Goal: Answer question/provide support: Share knowledge or assist other users

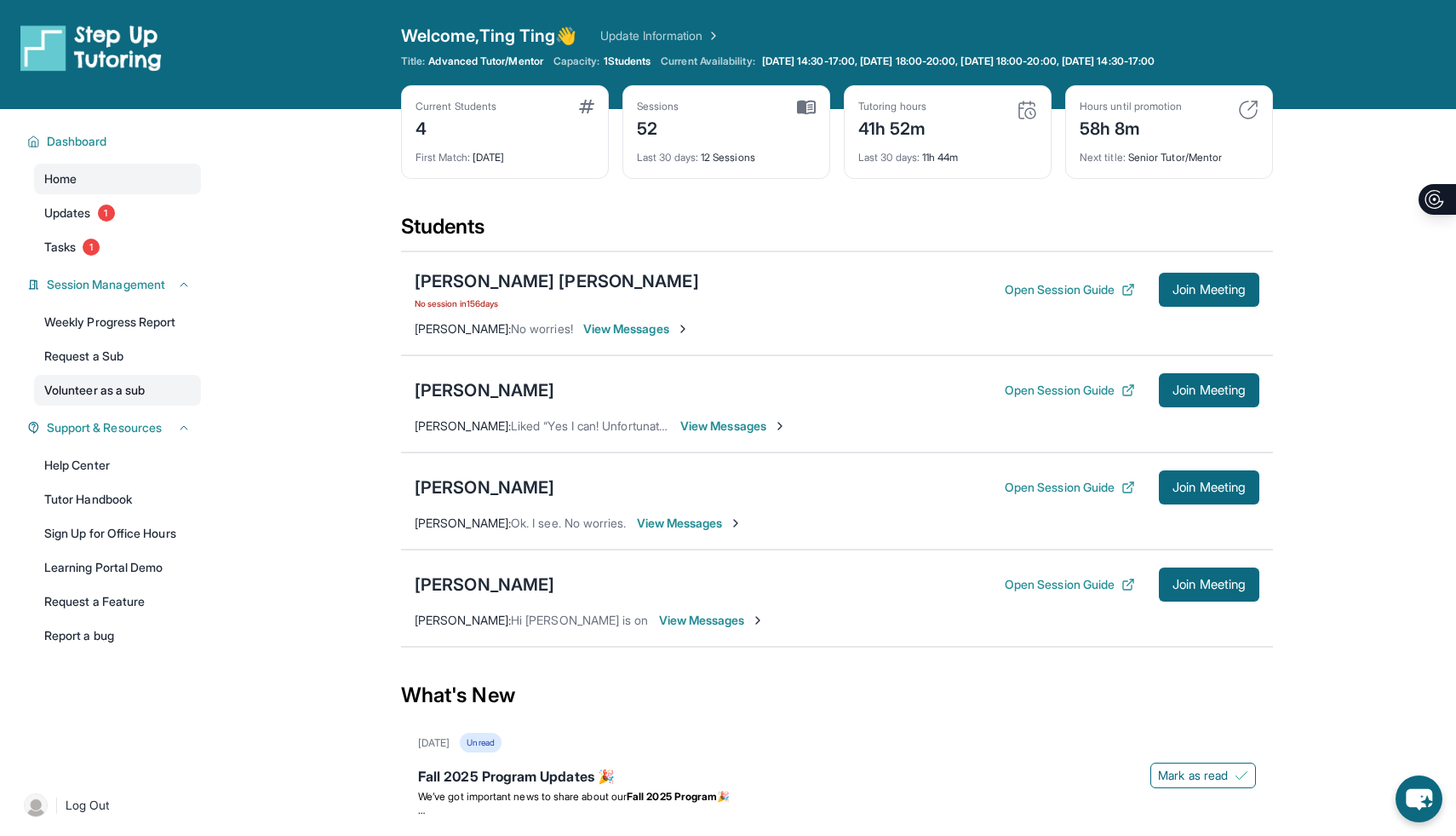
click at [124, 388] on link "Volunteer as a sub" at bounding box center [117, 390] width 167 height 30
click at [499, 389] on div "[PERSON_NAME]" at bounding box center [484, 390] width 139 height 23
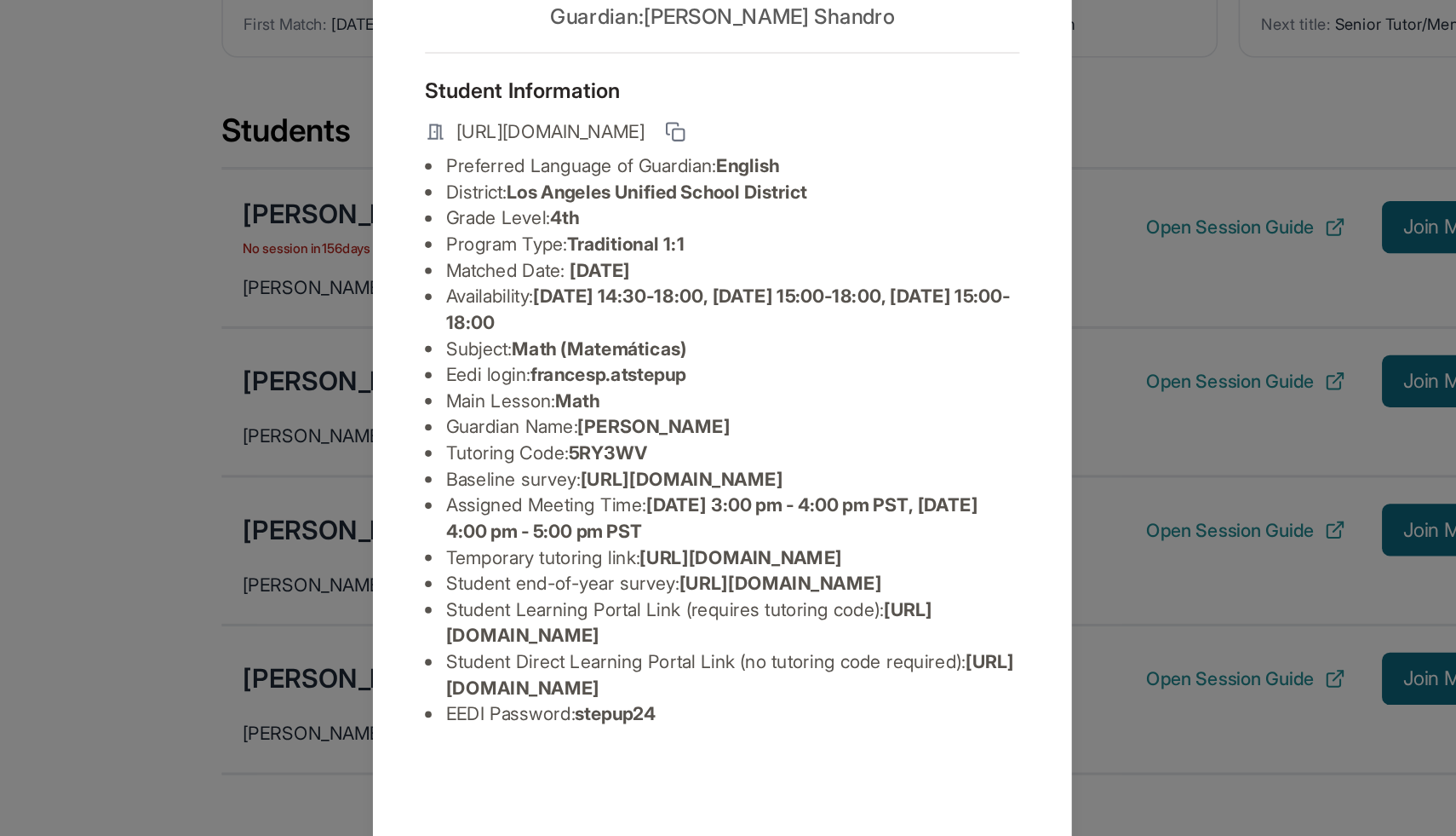
click at [1010, 250] on div "[PERSON_NAME] Guardian: [PERSON_NAME] Student Information [URL][DOMAIN_NAME] Pr…" at bounding box center [728, 418] width 1456 height 836
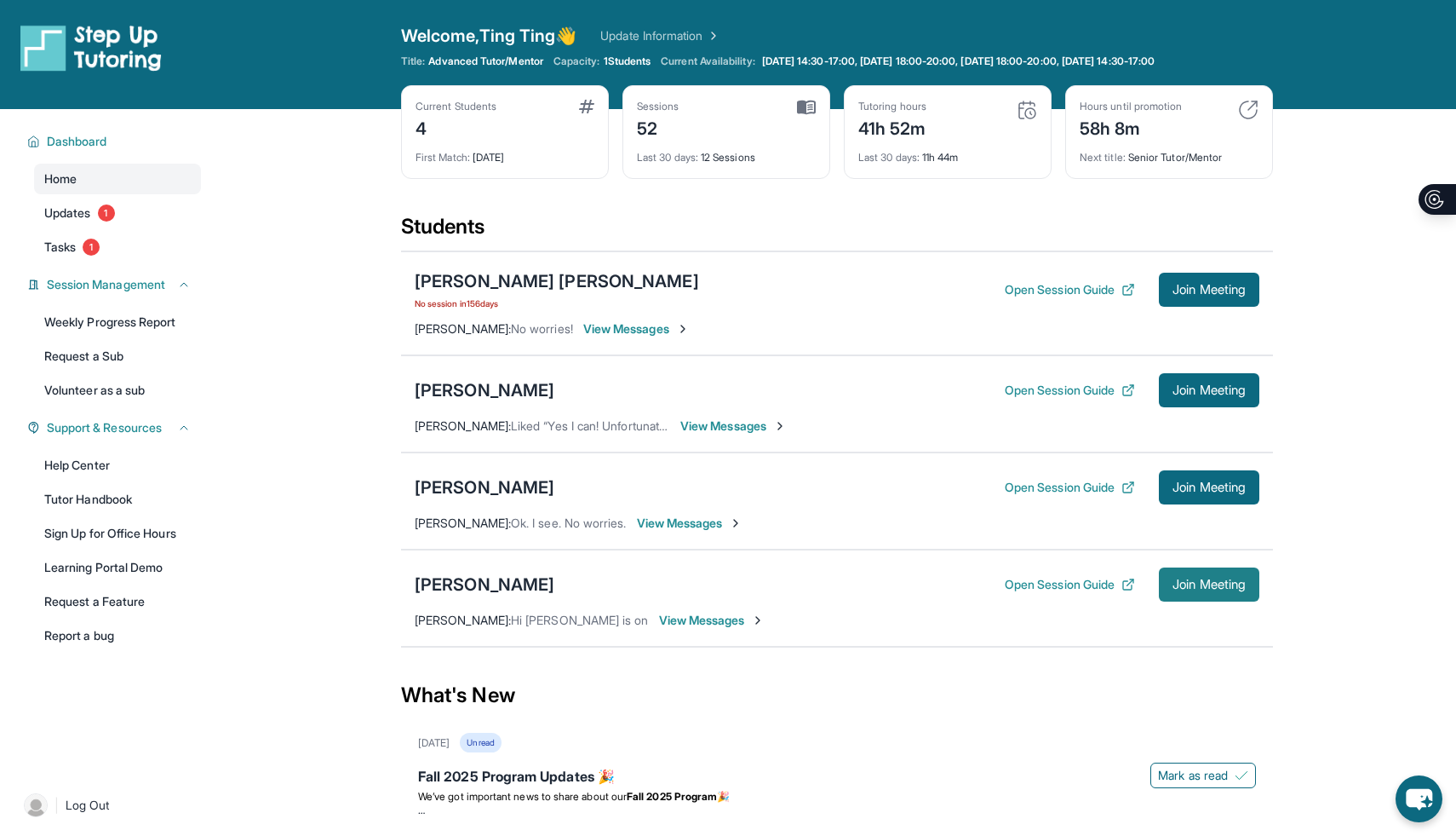
click at [1229, 586] on span "Join Meeting" at bounding box center [1209, 585] width 73 height 10
click at [1227, 589] on span "Join Meeting" at bounding box center [1209, 585] width 73 height 10
click at [155, 384] on link "Volunteer as a sub" at bounding box center [117, 390] width 167 height 30
click at [1212, 499] on button "Join Meeting" at bounding box center [1209, 487] width 100 height 34
click at [1208, 484] on span "Join Meeting" at bounding box center [1209, 487] width 73 height 10
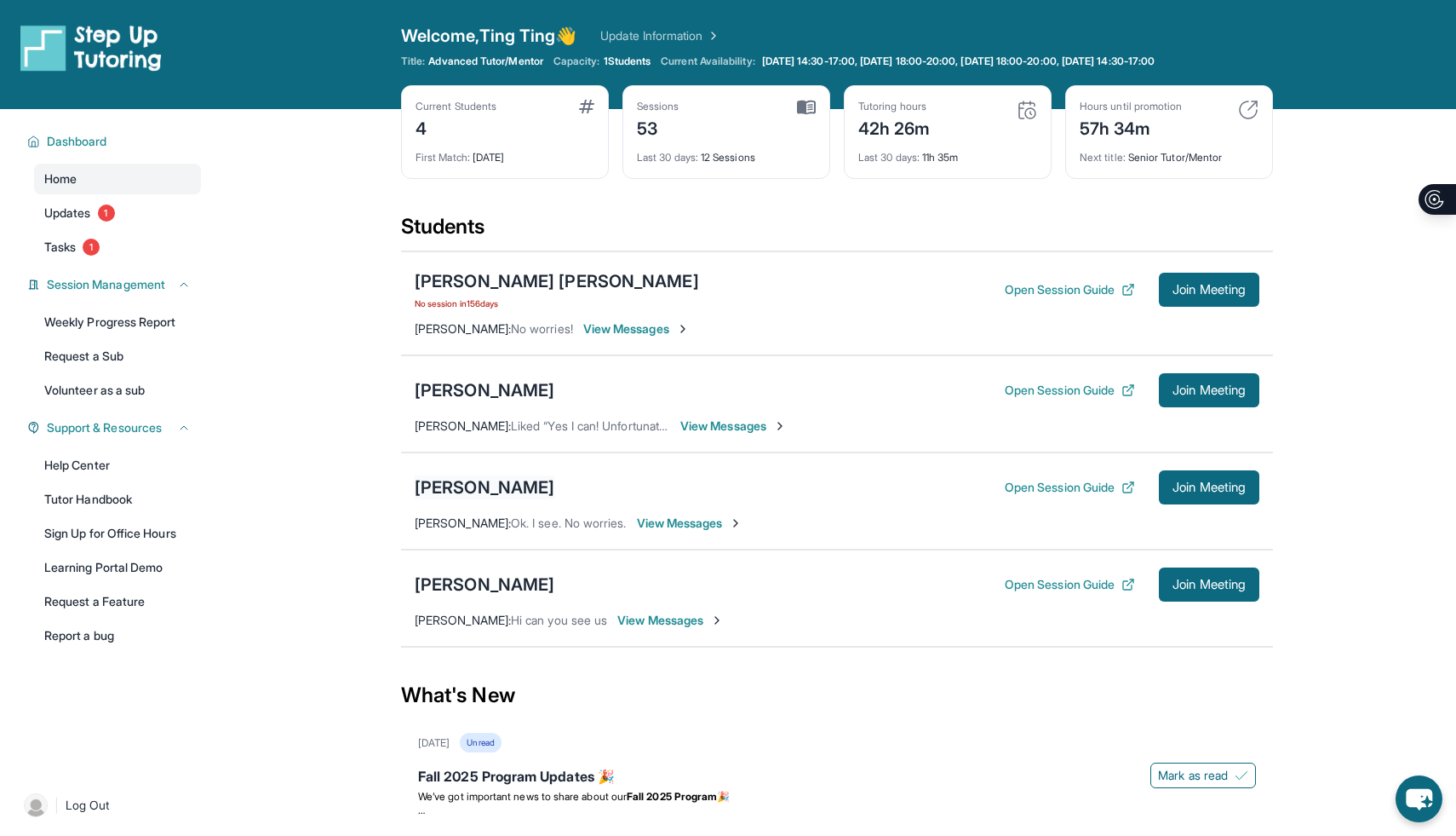
click at [492, 482] on div "[PERSON_NAME]" at bounding box center [484, 487] width 139 height 23
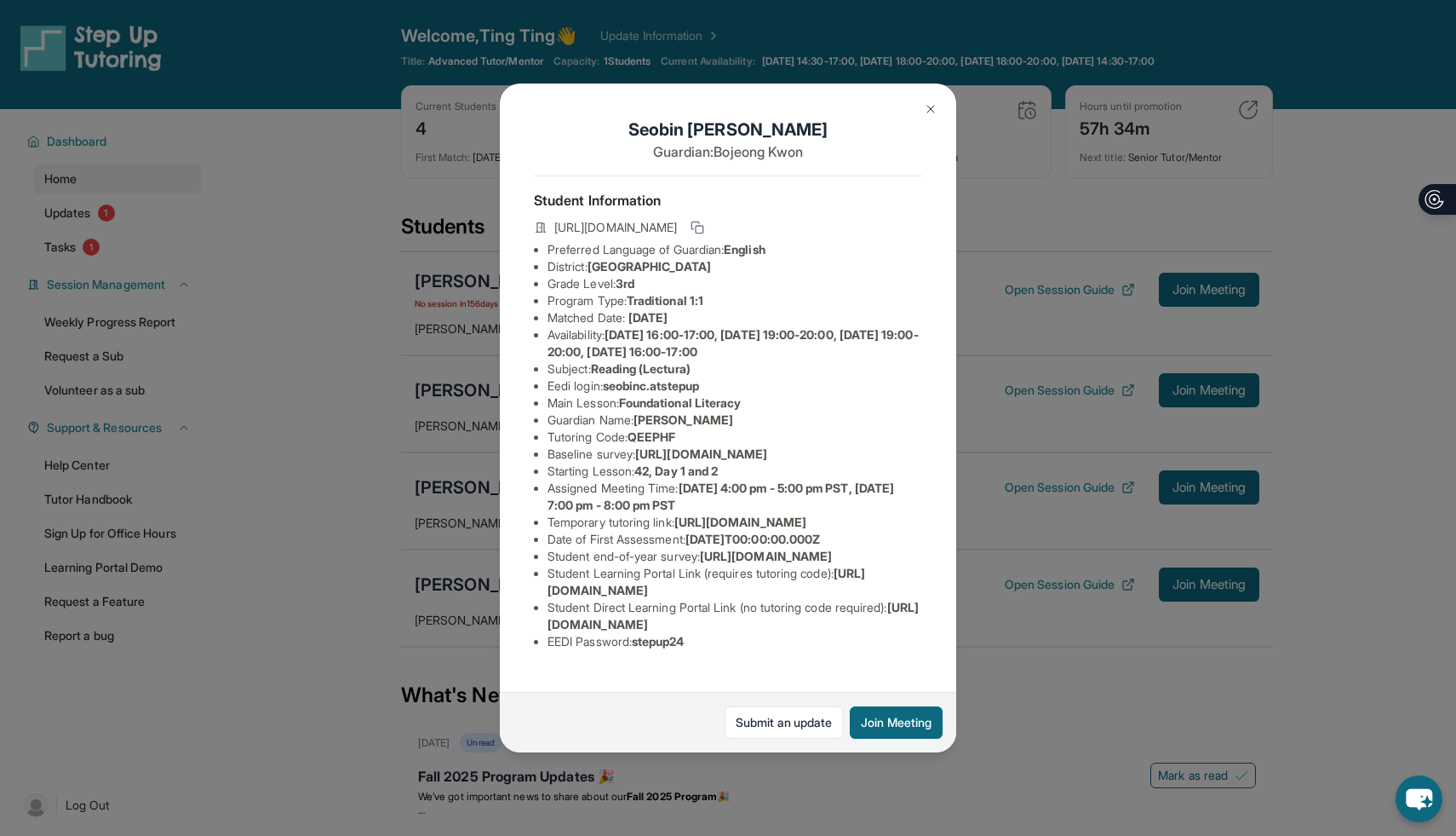
click at [926, 105] on img at bounding box center [931, 109] width 14 height 14
